Goal: Navigation & Orientation: Find specific page/section

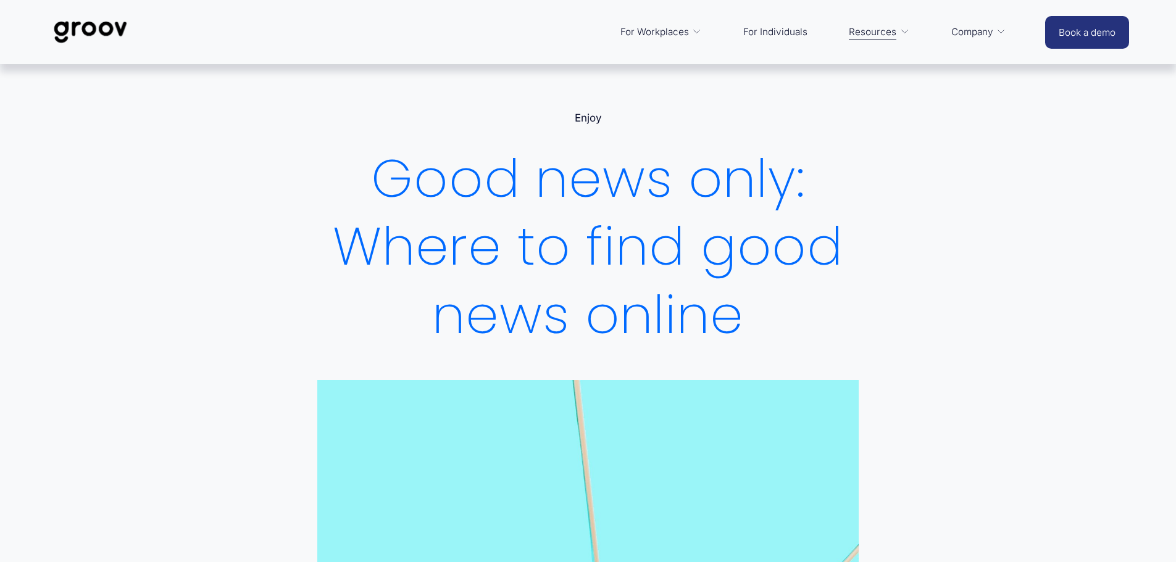
click at [774, 31] on link "For Individuals" at bounding box center [775, 32] width 77 height 30
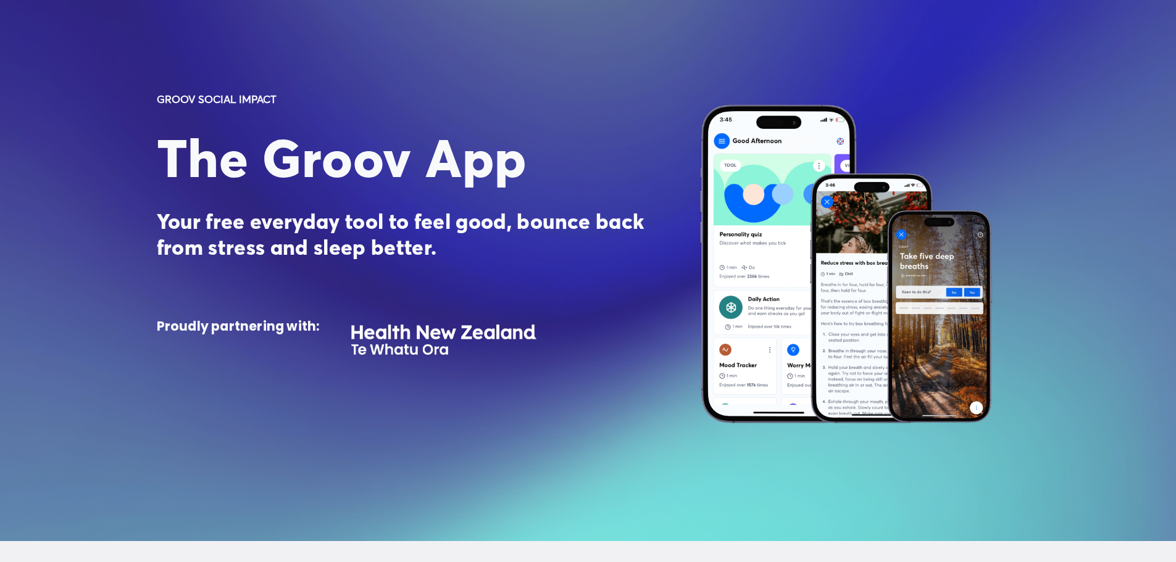
scroll to position [62, 0]
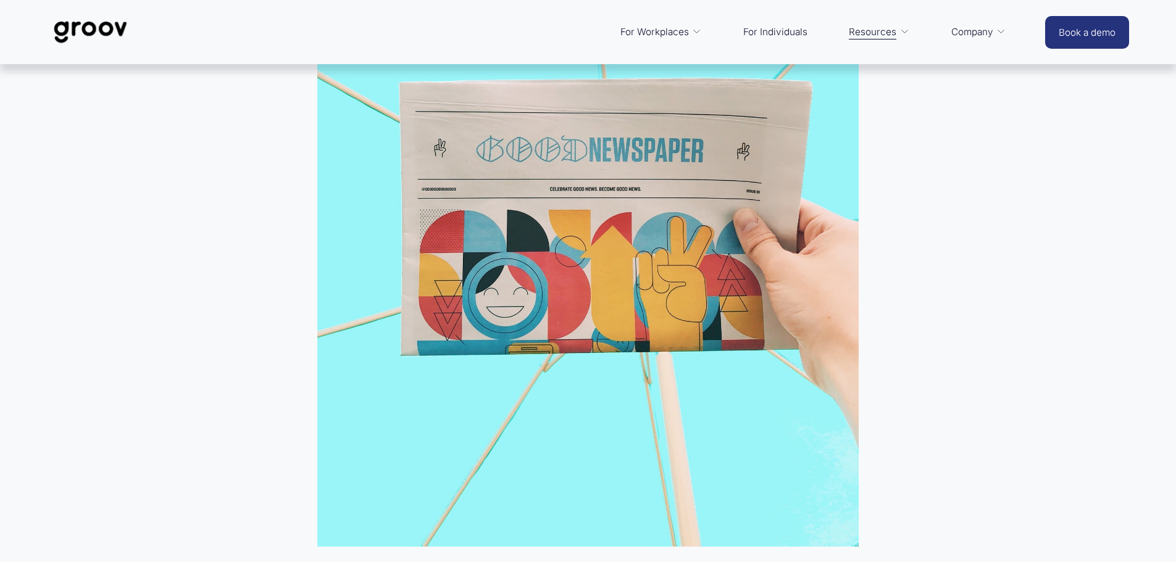
scroll to position [247, 0]
